Goal: Navigation & Orientation: Find specific page/section

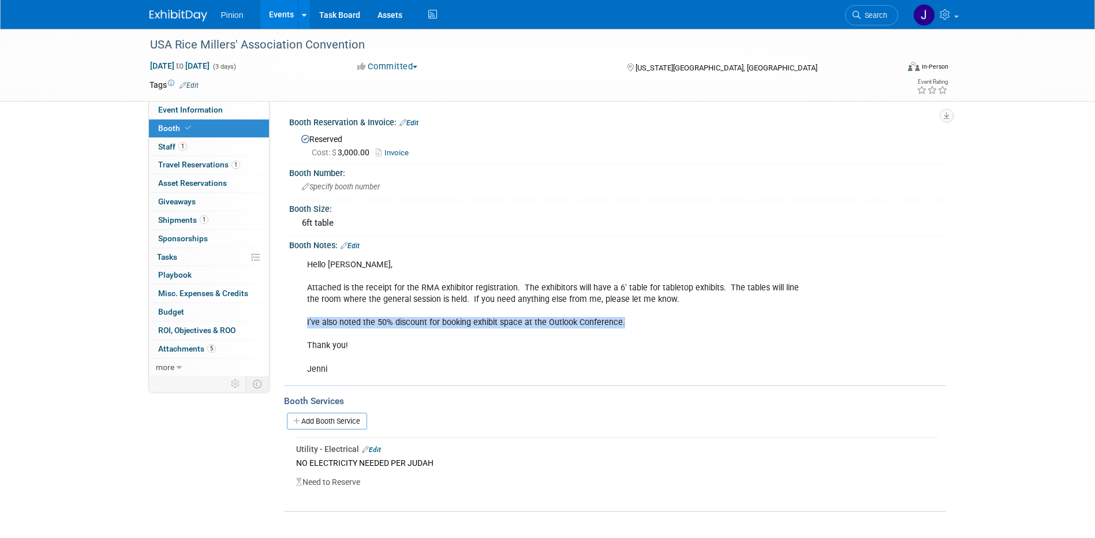
click at [173, 15] on img at bounding box center [178, 16] width 58 height 12
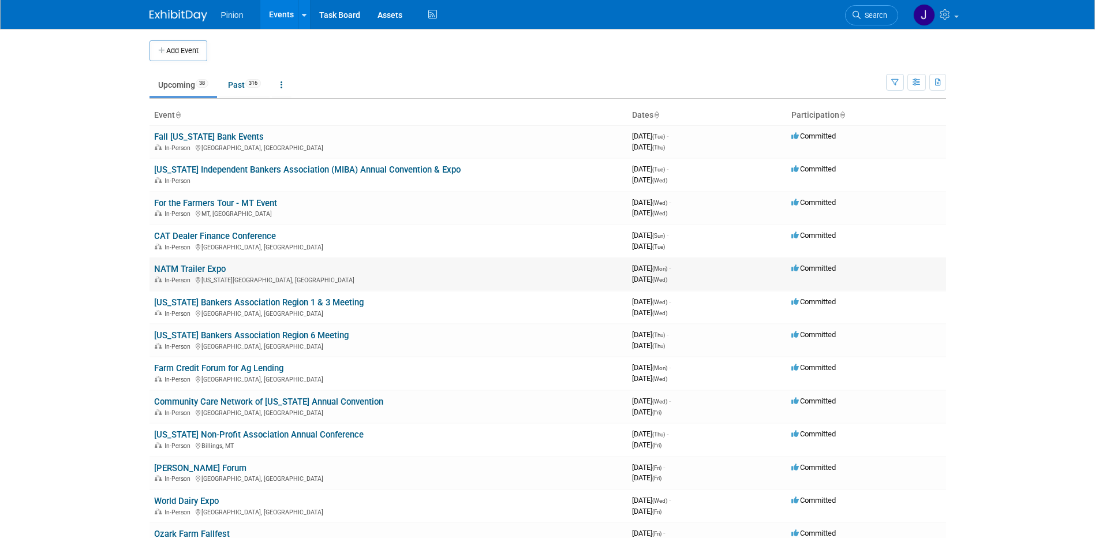
click at [213, 265] on link "NATM Trailer Expo" at bounding box center [190, 269] width 72 height 10
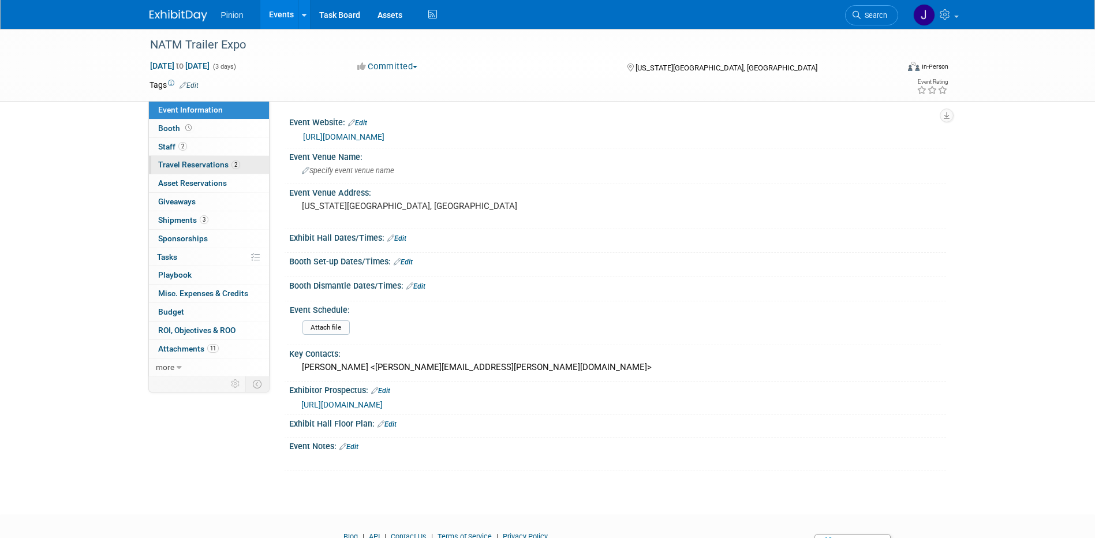
click at [199, 166] on span "Travel Reservations 2" at bounding box center [199, 164] width 82 height 9
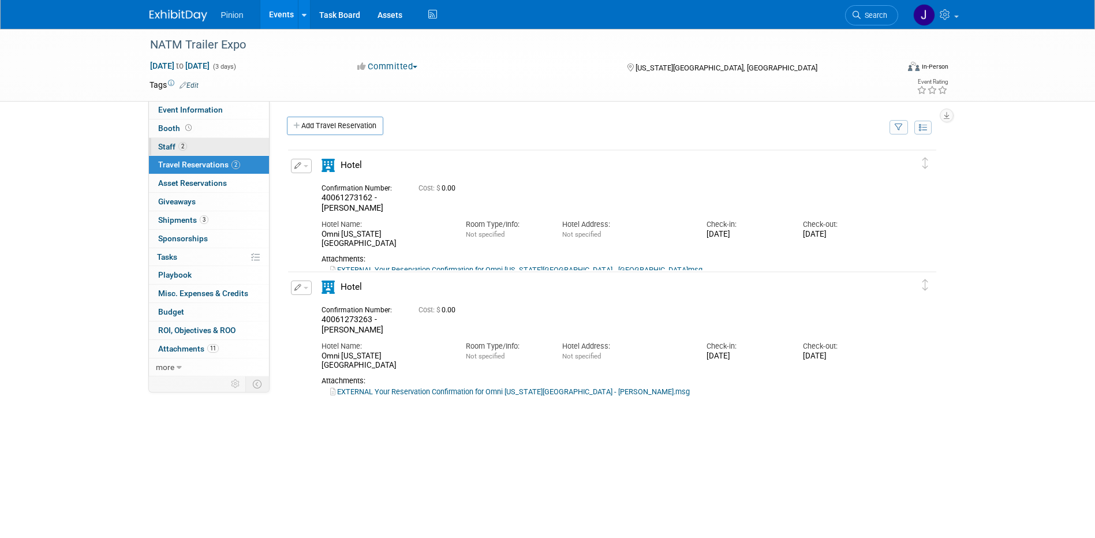
click at [176, 145] on span "Staff 2" at bounding box center [172, 146] width 29 height 9
